Goal: Check status: Check status

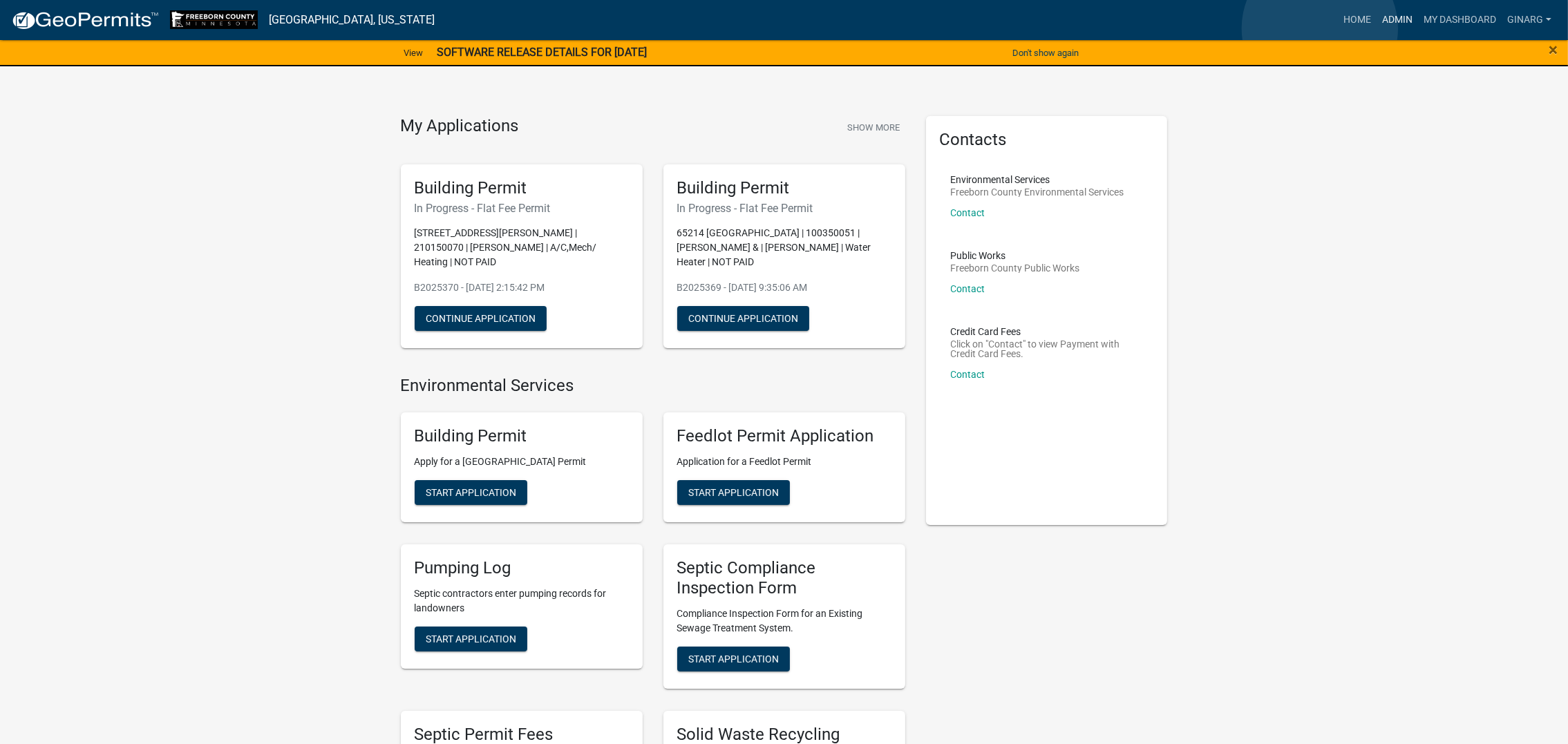
click at [724, 28] on link "Admin" at bounding box center [1397, 20] width 41 height 27
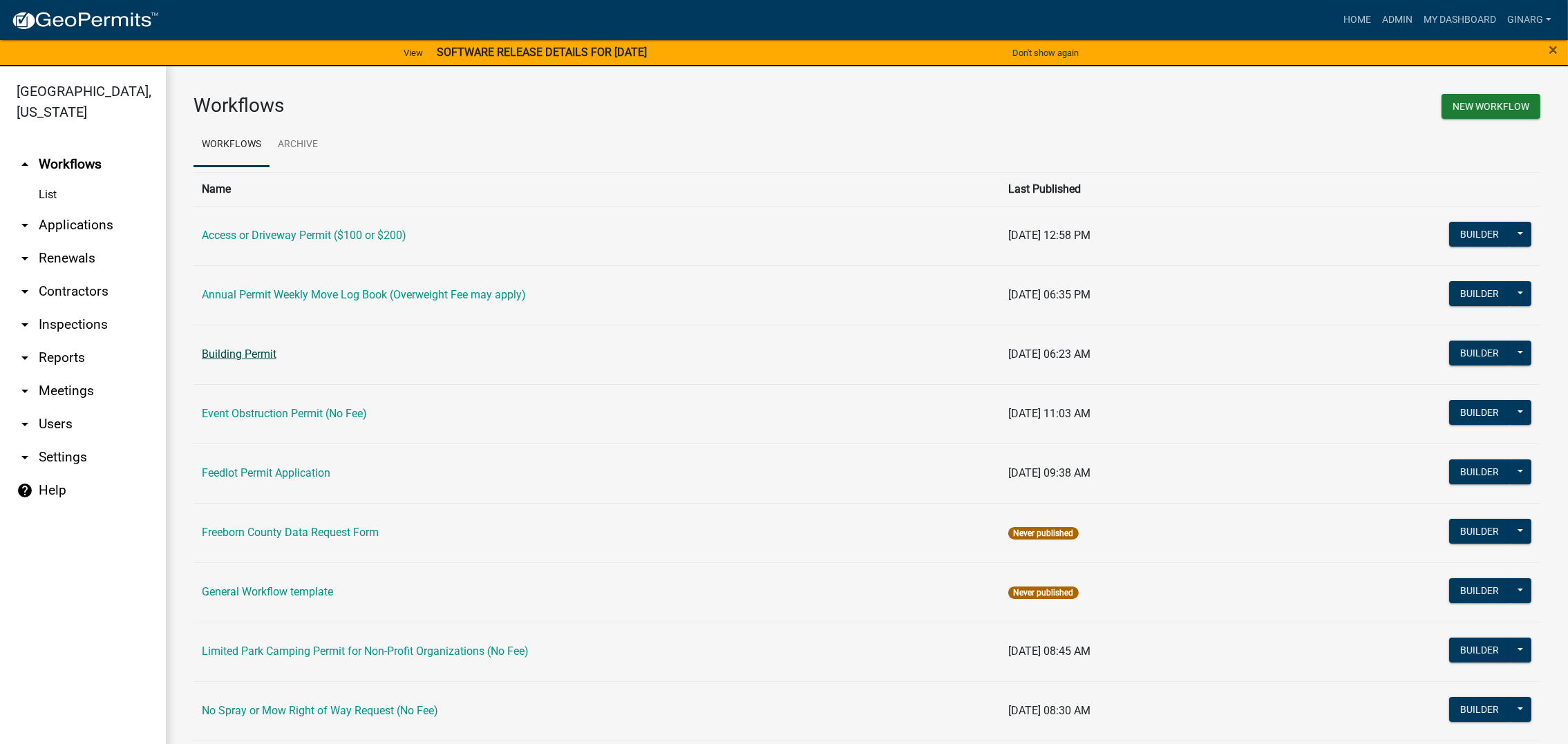
click at [277, 360] on link "Building Permit" at bounding box center [239, 354] width 75 height 13
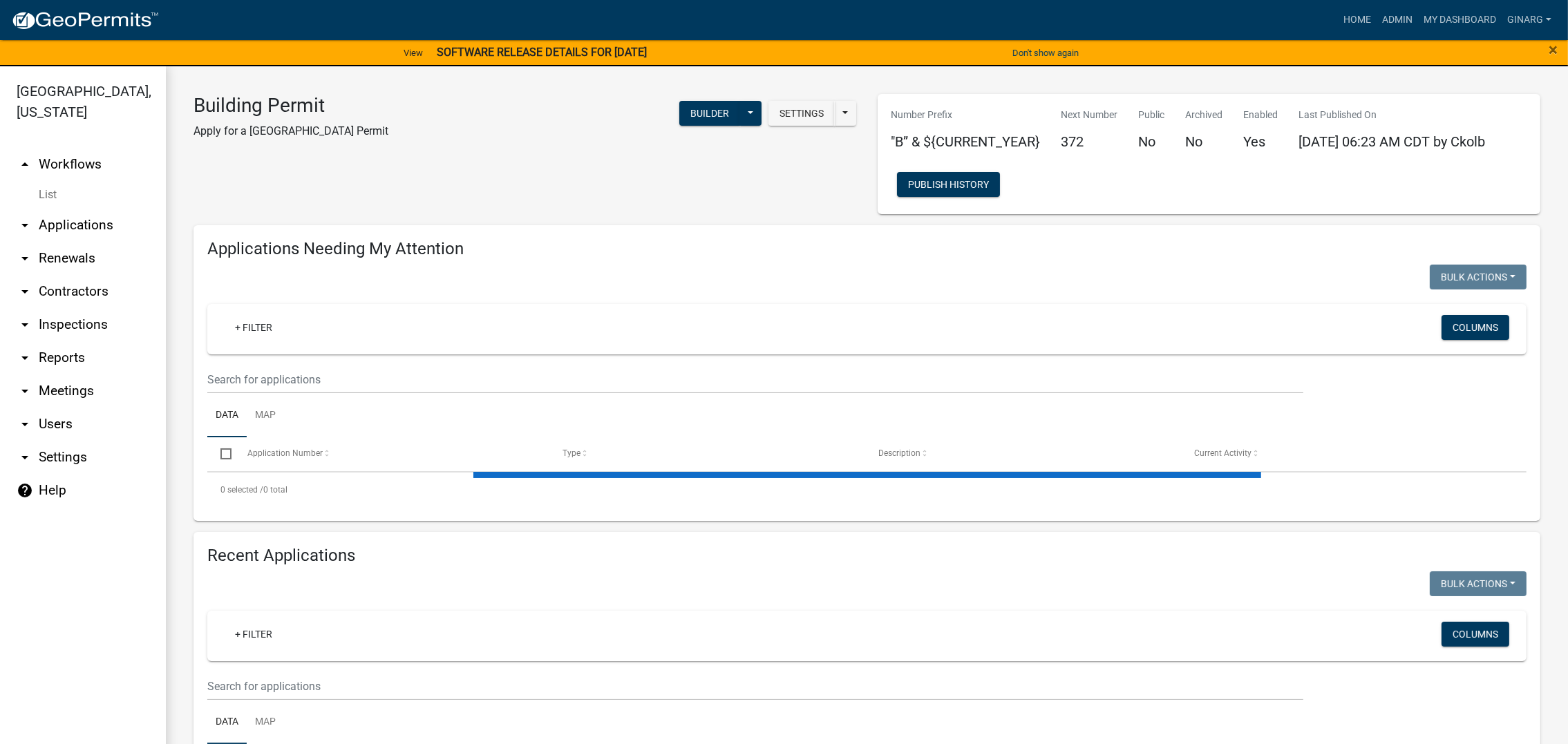
select select "3: 100"
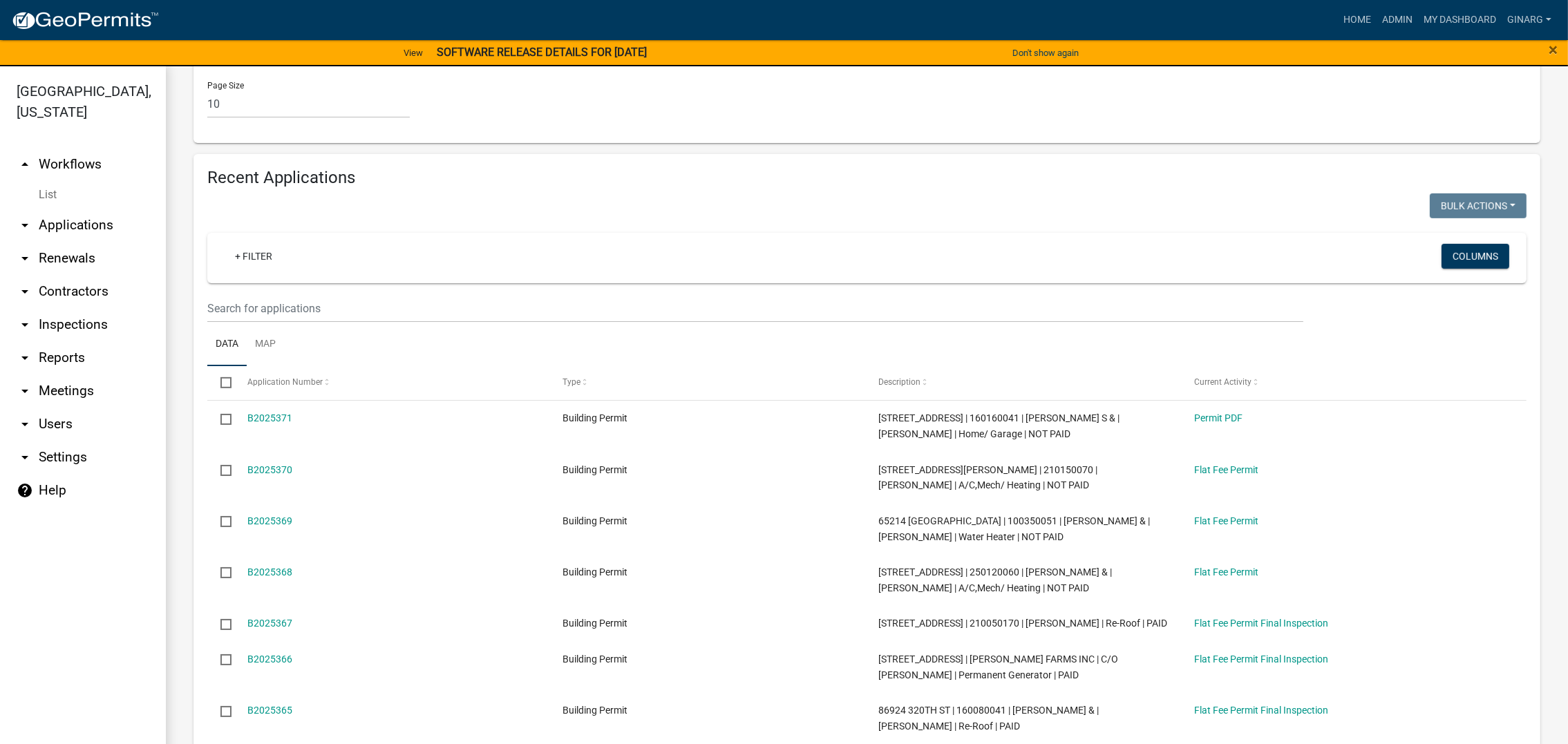
scroll to position [1242, 0]
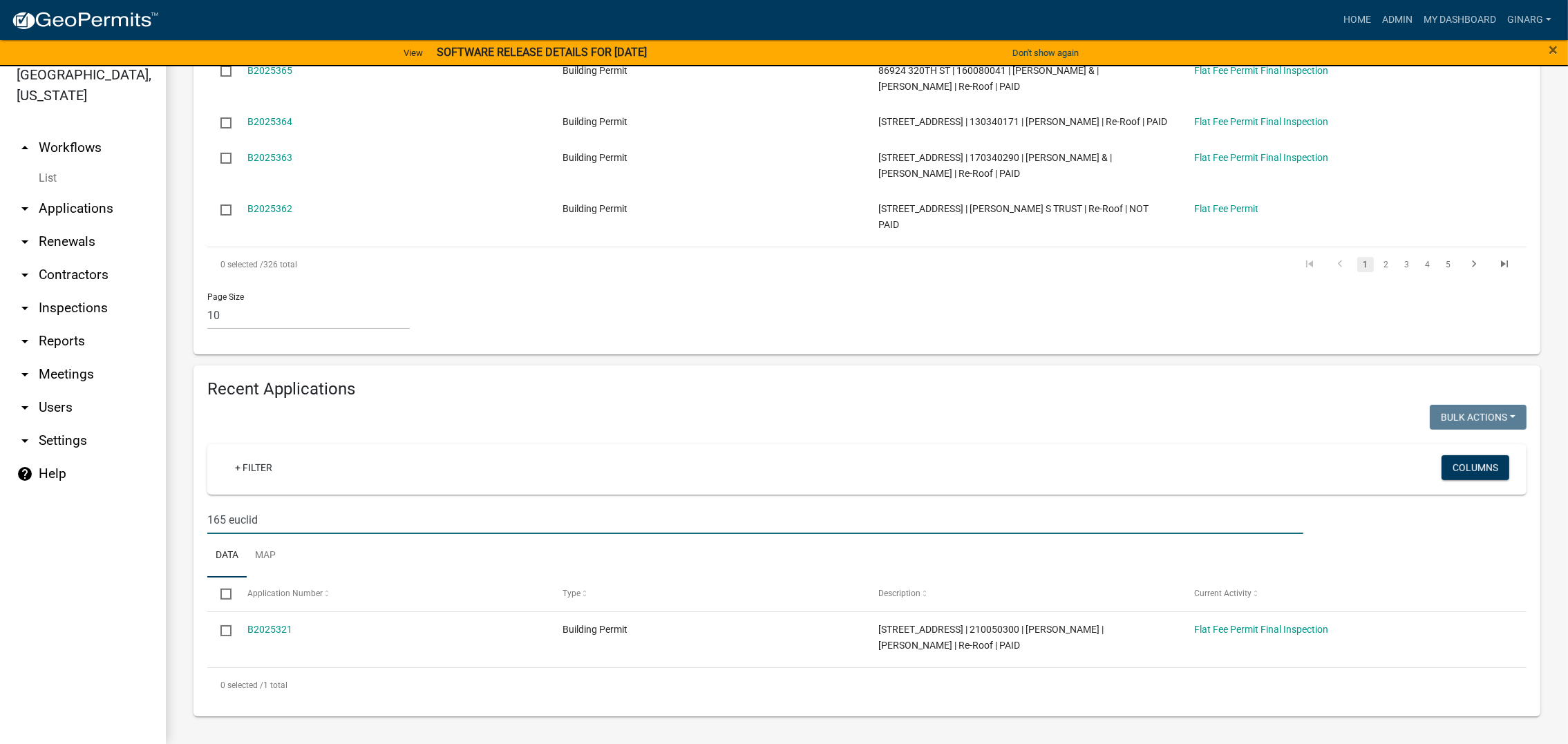
scroll to position [25, 0]
type input "165 euclid"
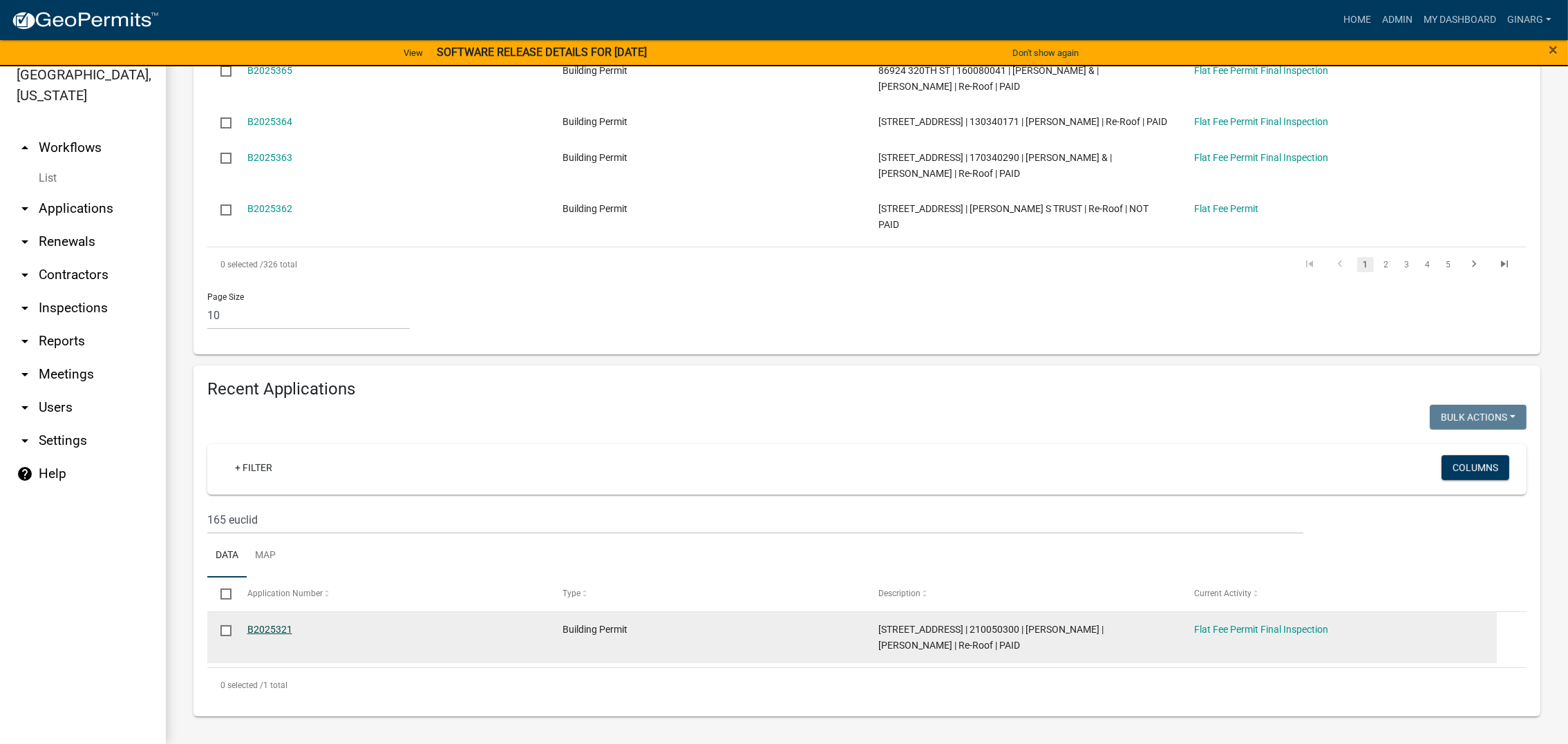
click at [292, 586] on link "B2025321" at bounding box center [270, 629] width 45 height 11
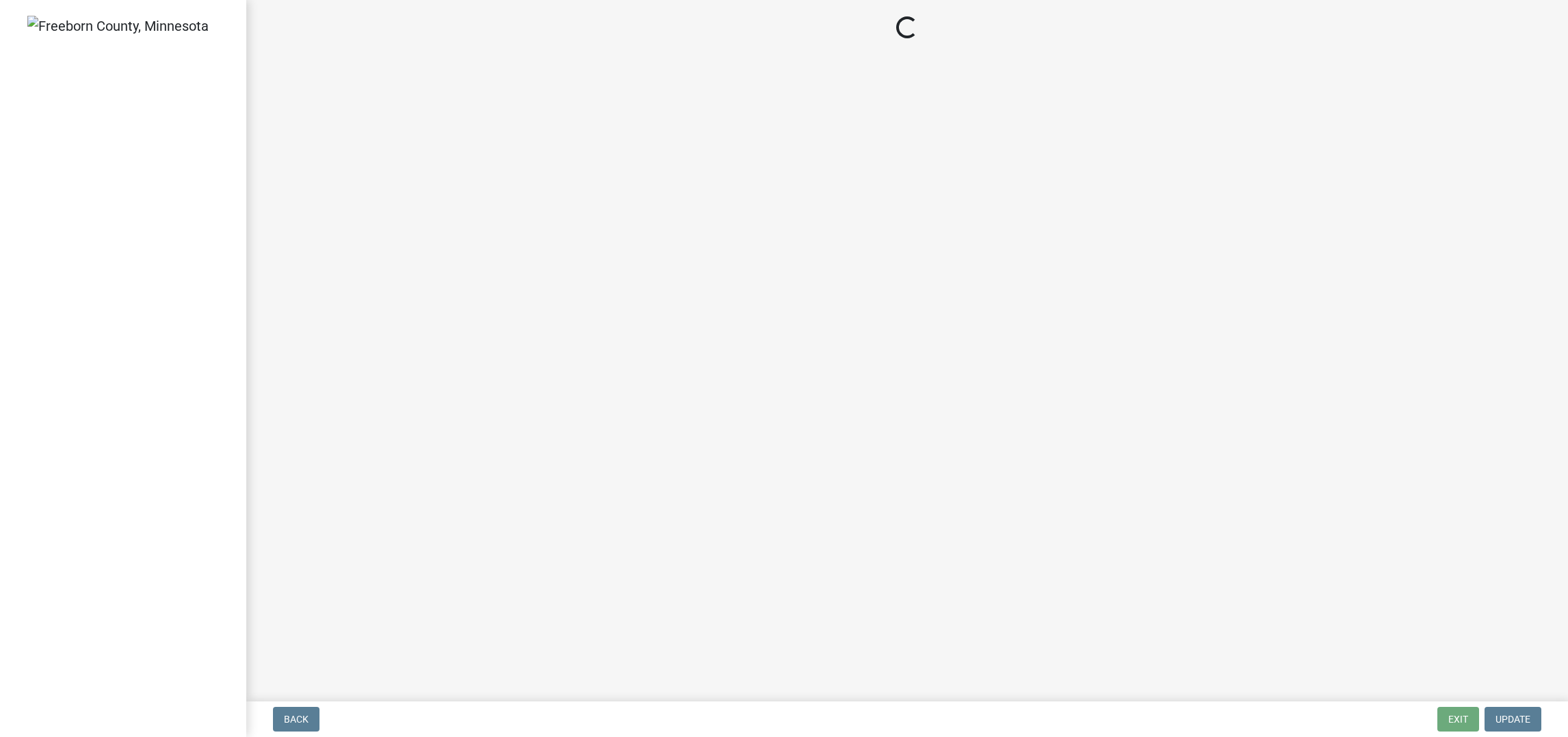
select select "3613e5d6-c0da-40a7-83d4-d5638b2e6124"
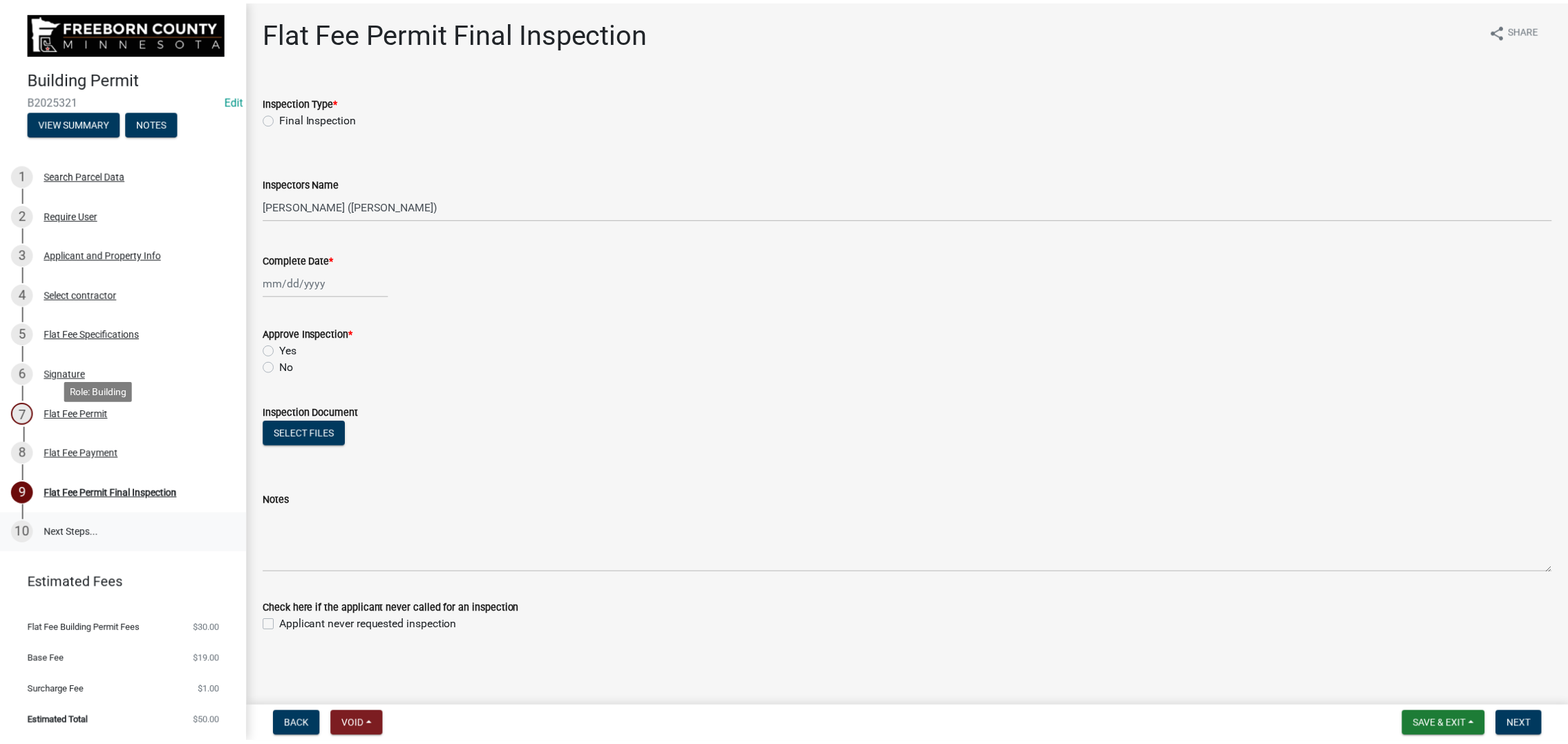
scroll to position [207, 0]
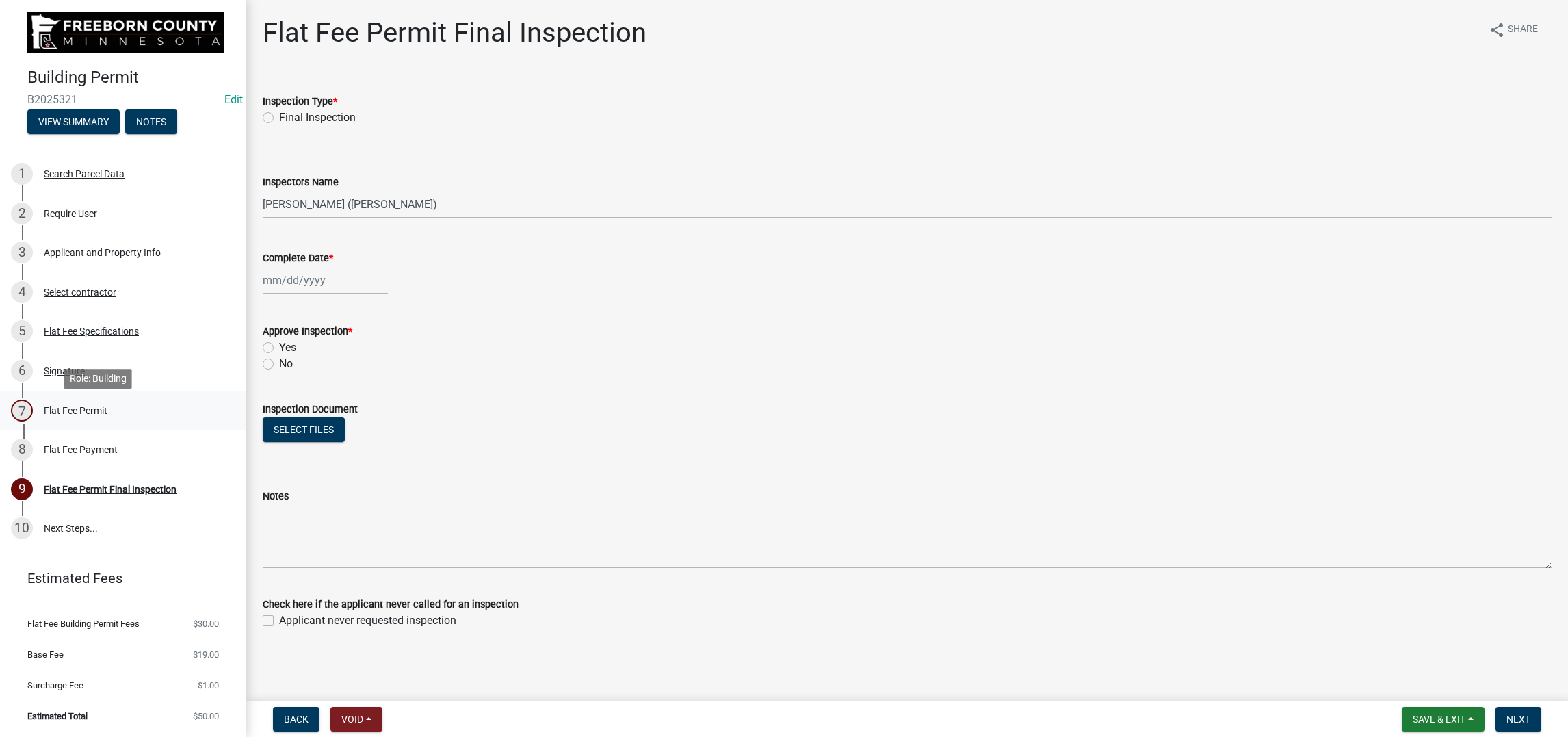
drag, startPoint x: 131, startPoint y: 422, endPoint x: 159, endPoint y: 430, distance: 29.1
click at [108, 416] on div "Flat Fee Permit" at bounding box center [75, 410] width 64 height 9
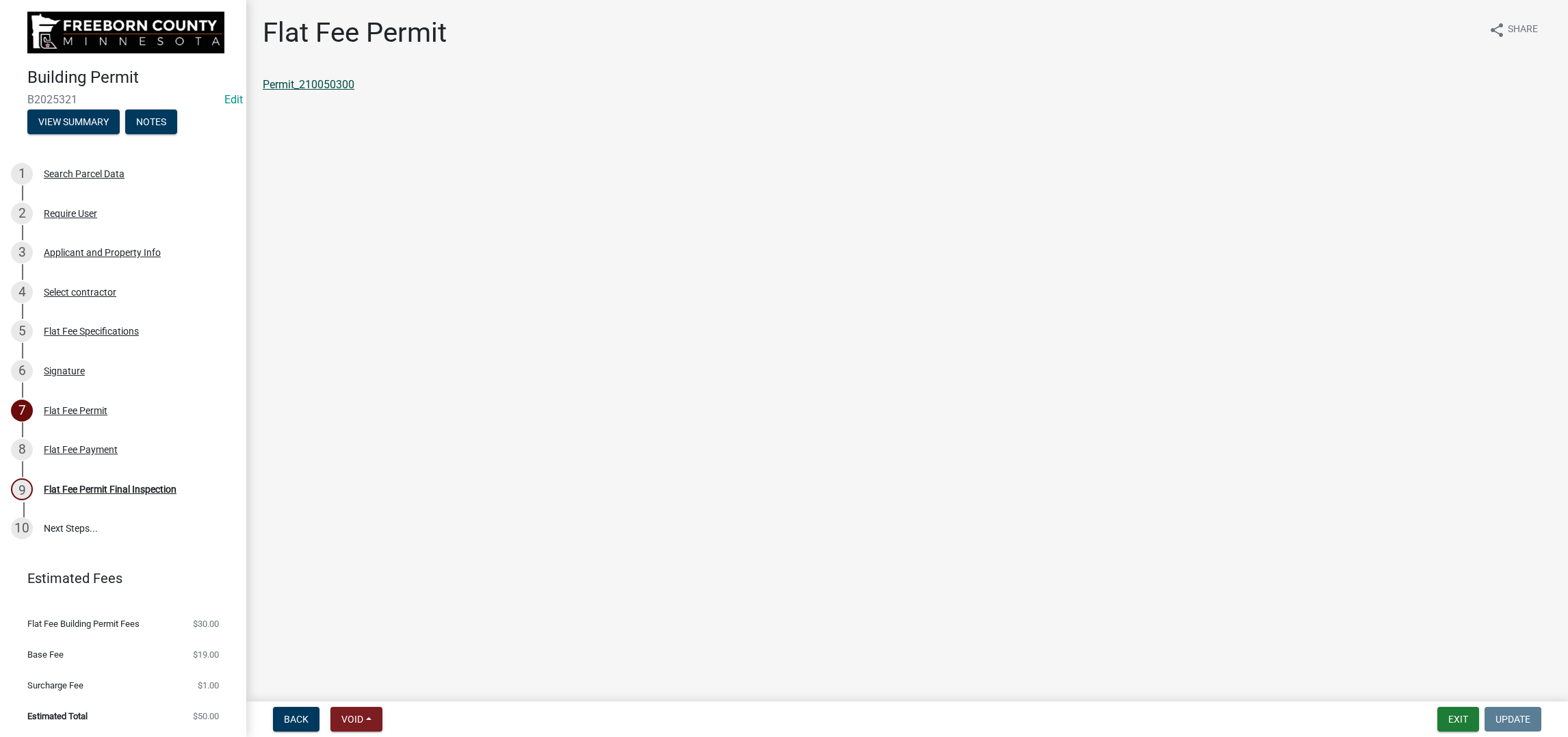
click at [354, 91] on link "Permit_210050300" at bounding box center [309, 84] width 92 height 13
click at [717, 581] on button "Exit" at bounding box center [1458, 718] width 42 height 25
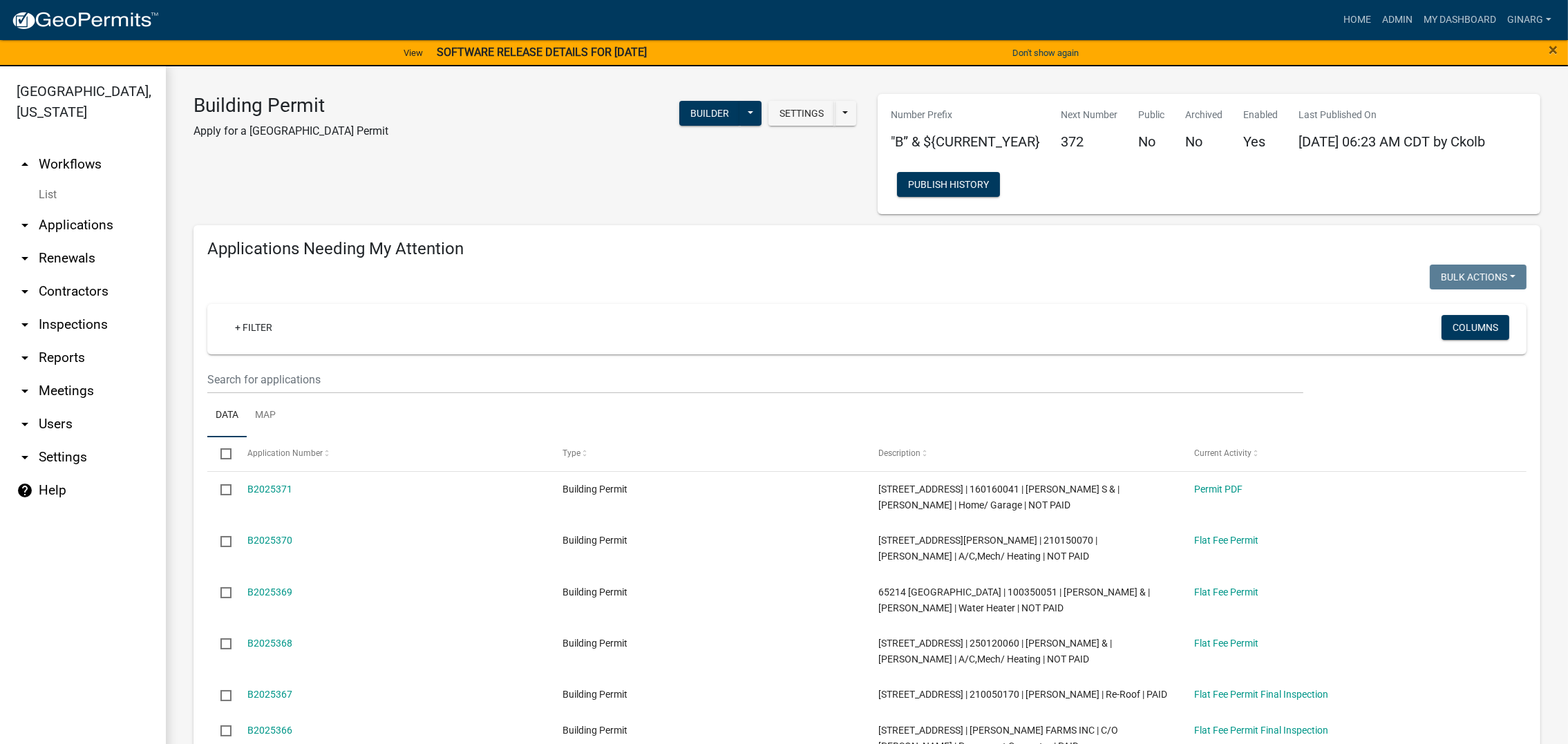
select select "3: 100"
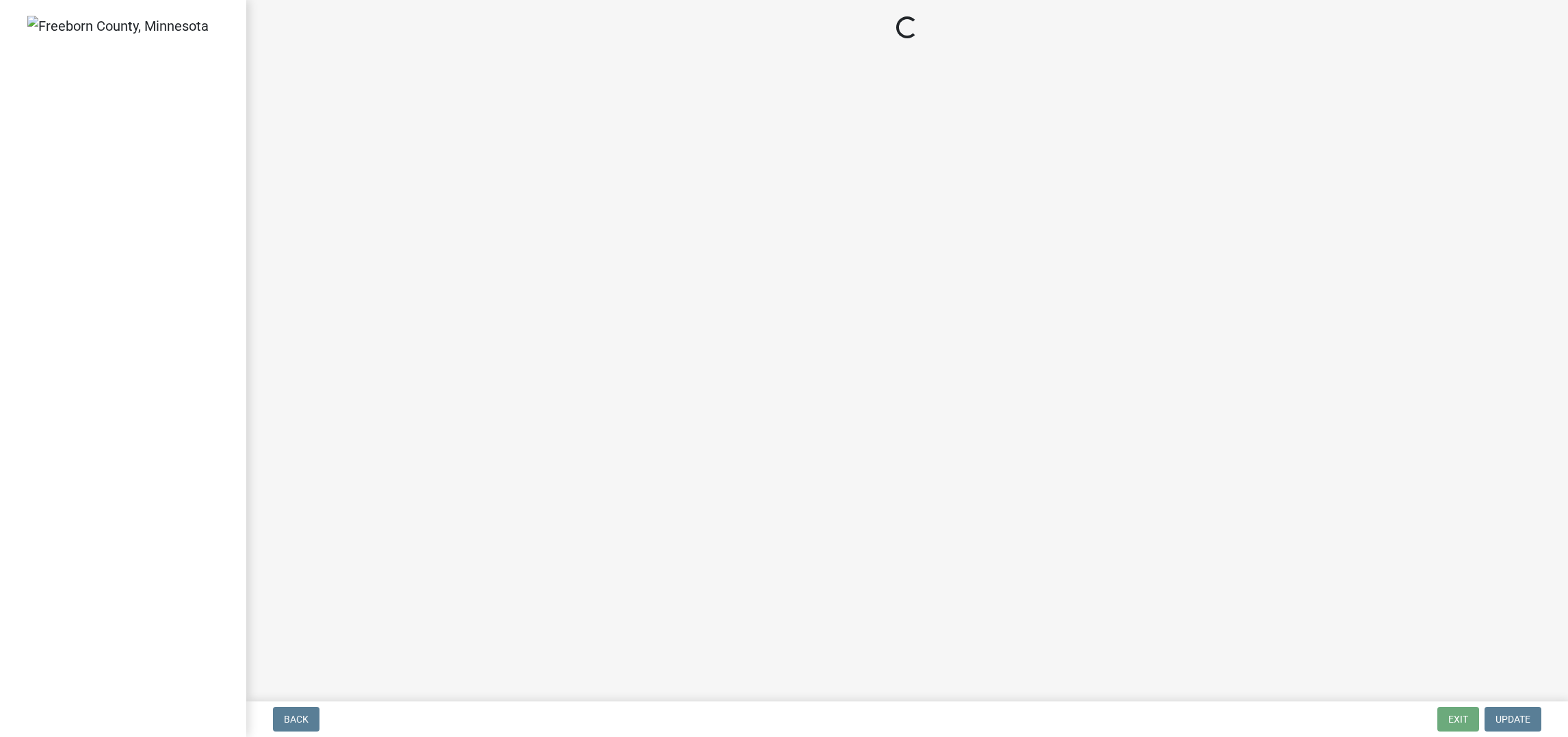
select select "3613e5d6-c0da-40a7-83d4-d5638b2e6124"
